Goal: Navigation & Orientation: Find specific page/section

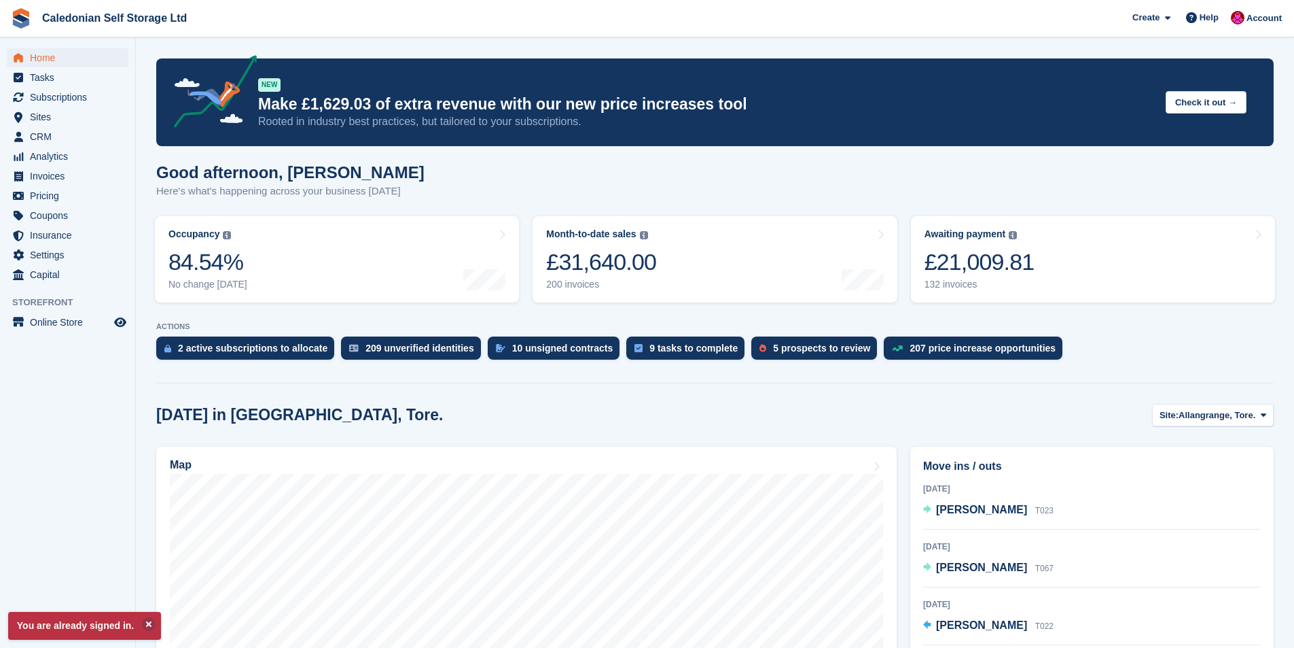
scroll to position [136, 0]
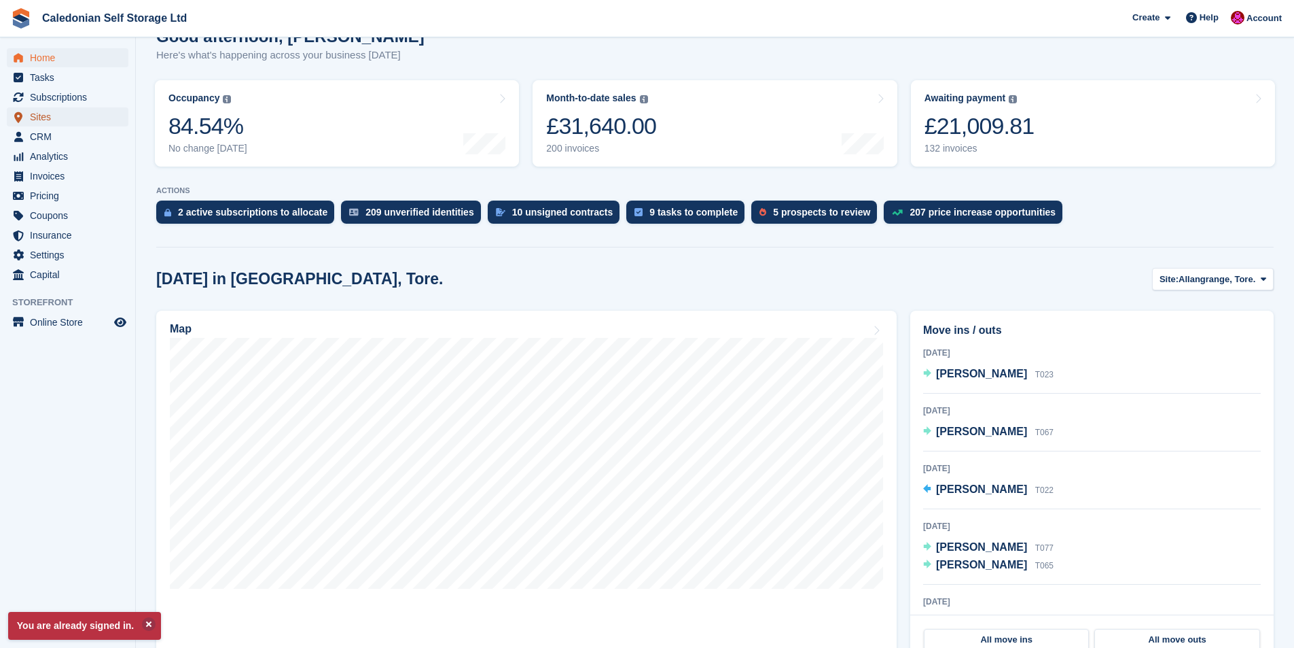
click at [43, 116] on span "Sites" at bounding box center [71, 116] width 82 height 19
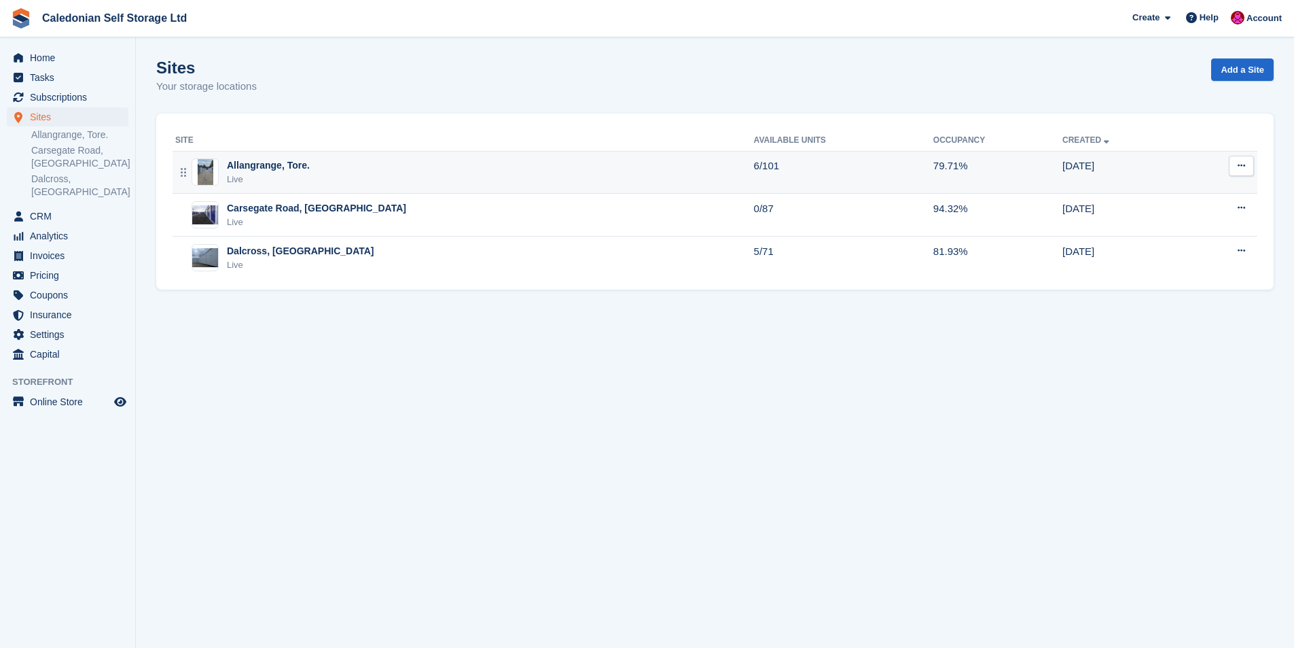
click at [243, 166] on div "Allangrange, Tore." at bounding box center [268, 165] width 83 height 14
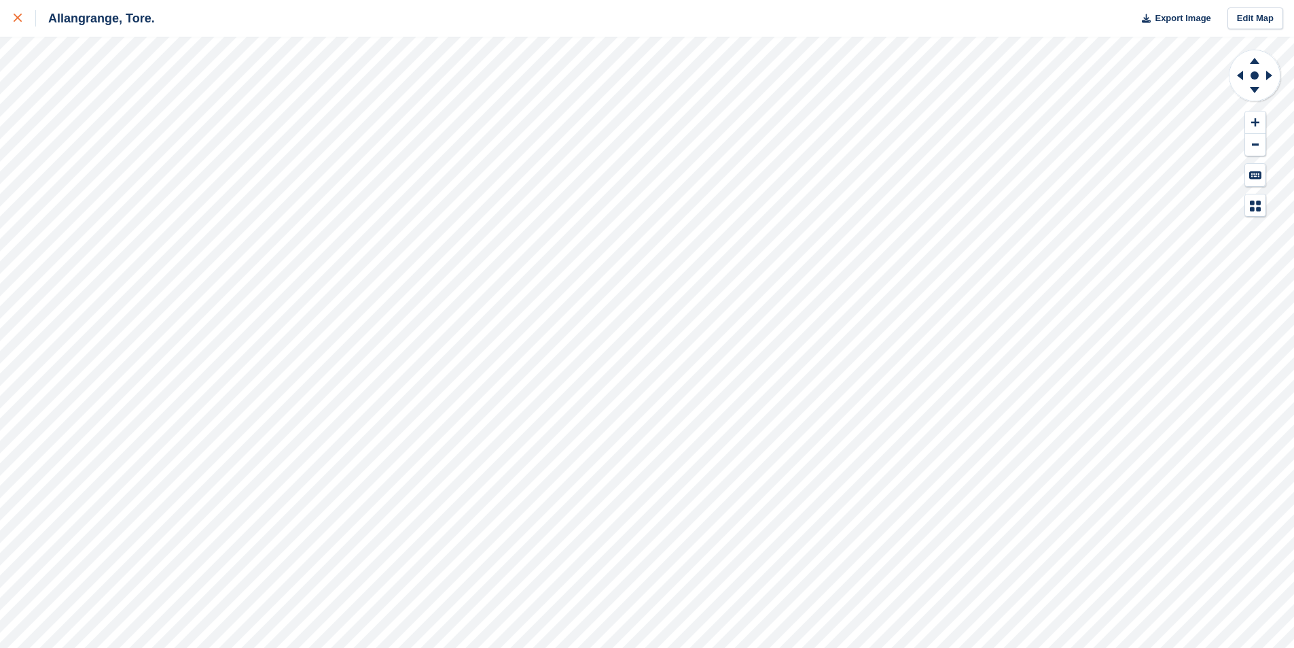
click at [18, 16] on icon at bounding box center [18, 18] width 8 height 8
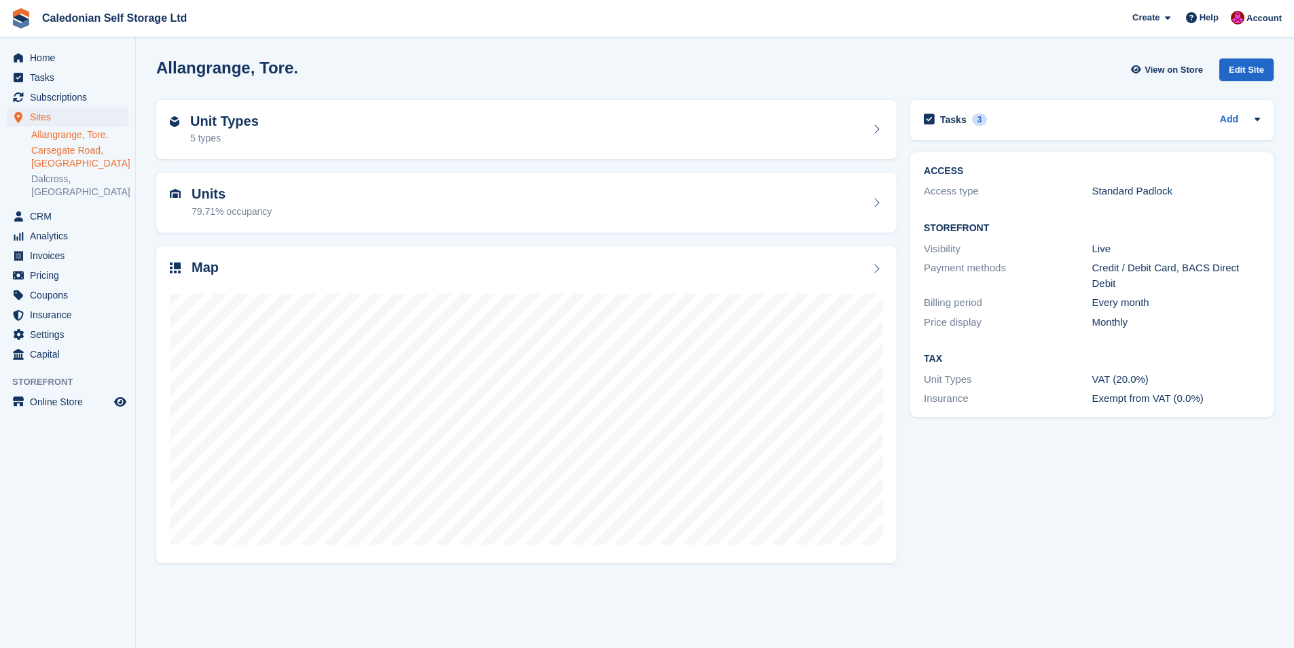
click at [52, 147] on link "Carsegate Road, [GEOGRAPHIC_DATA]" at bounding box center [79, 157] width 97 height 26
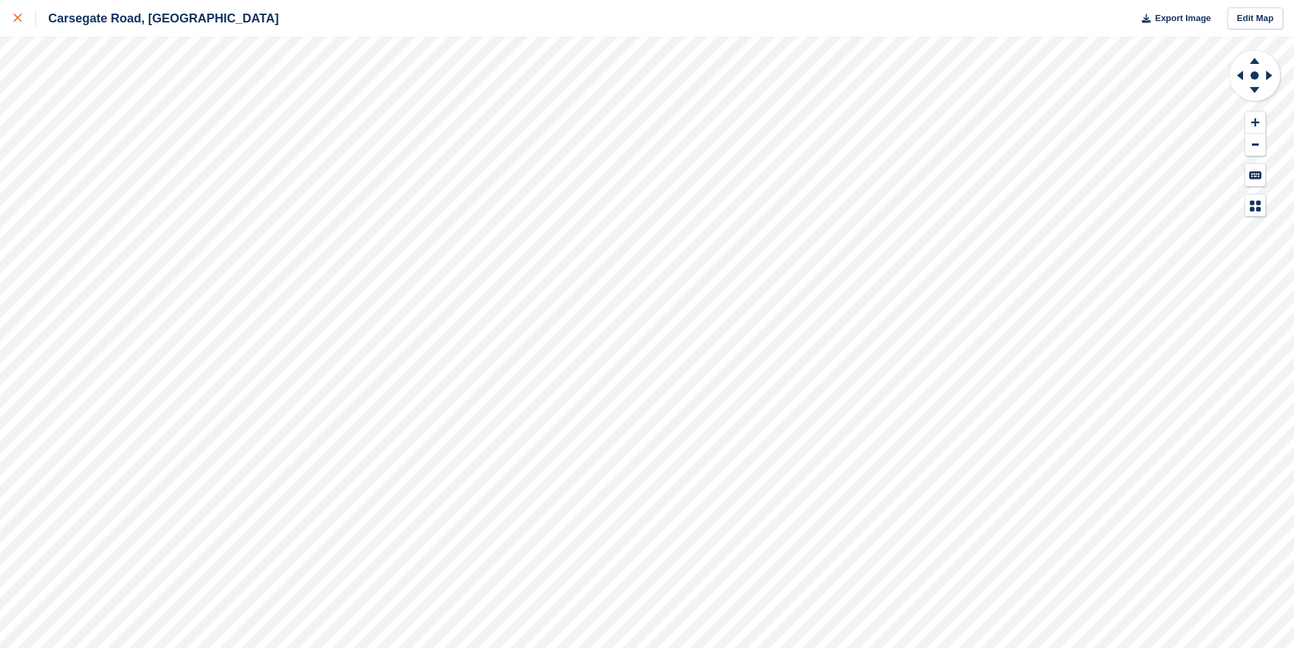
click at [17, 19] on icon at bounding box center [18, 18] width 8 height 8
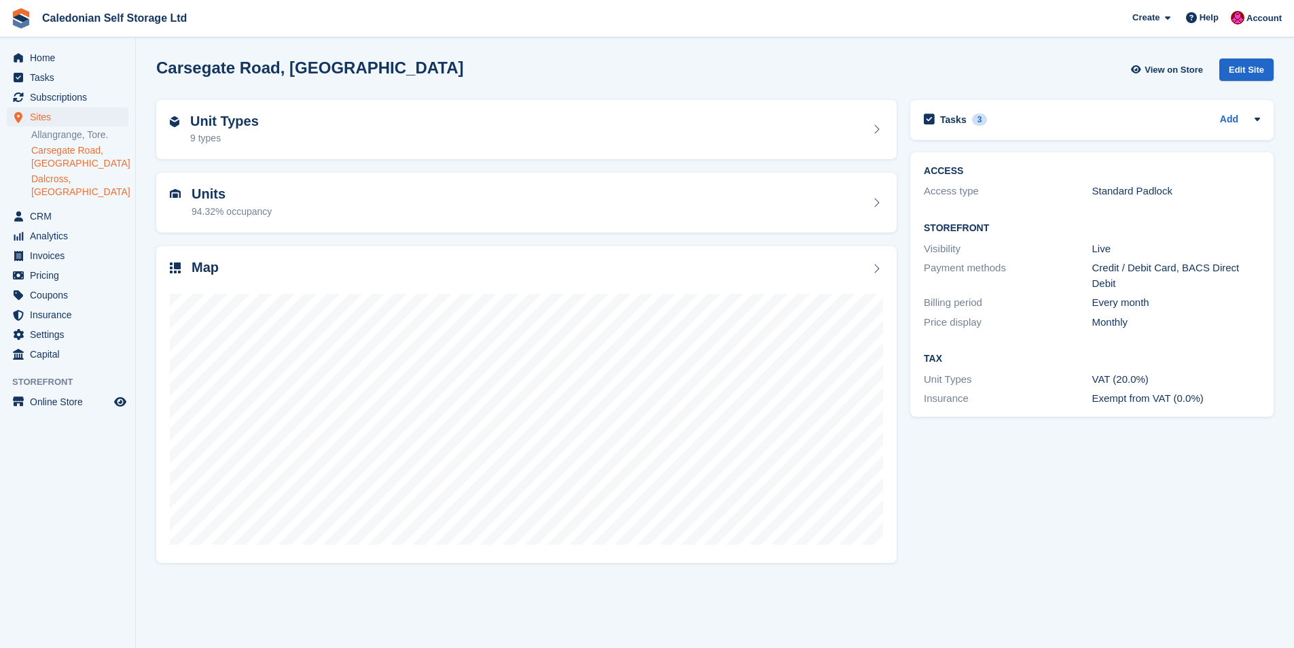
click at [68, 181] on link "Dalcross, [GEOGRAPHIC_DATA]" at bounding box center [79, 186] width 97 height 26
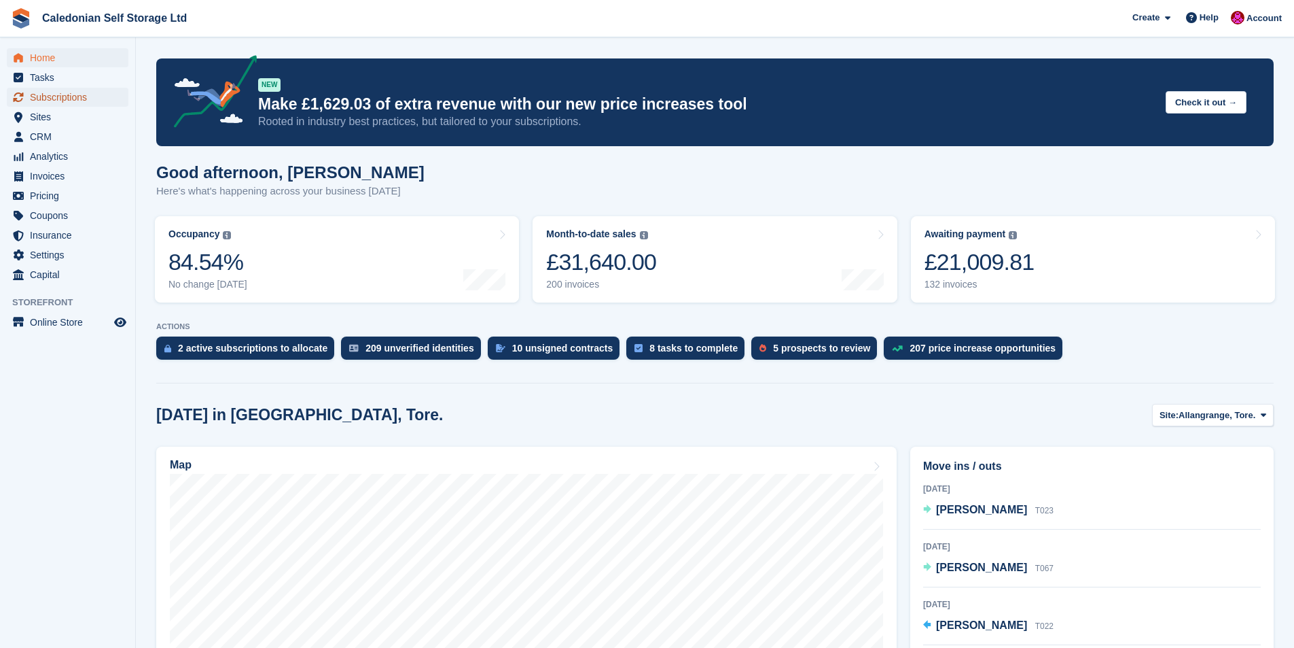
click at [67, 97] on span "Subscriptions" at bounding box center [71, 97] width 82 height 19
